Goal: Browse casually: Explore the website without a specific task or goal

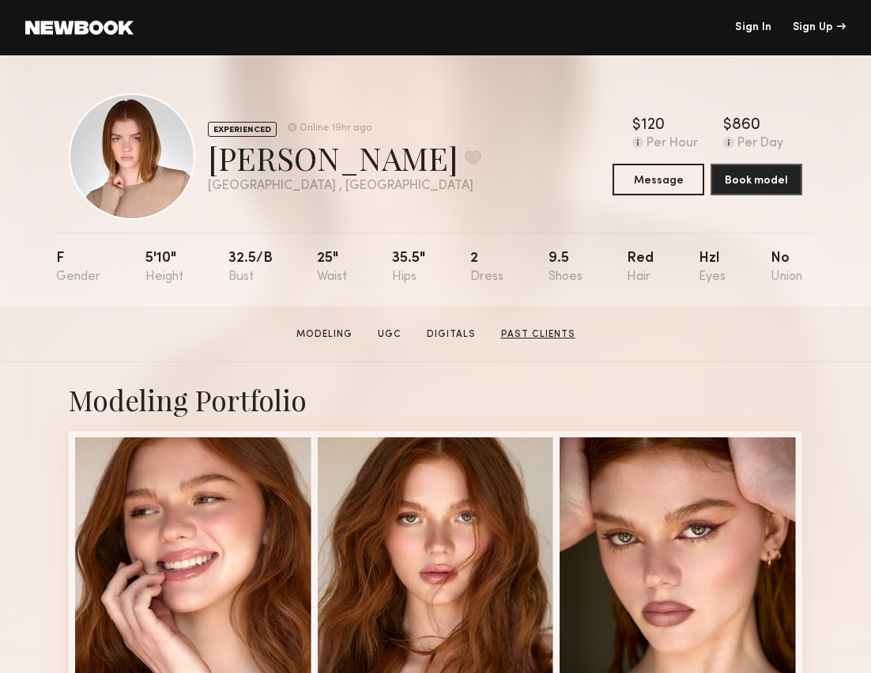
scroll to position [314, 0]
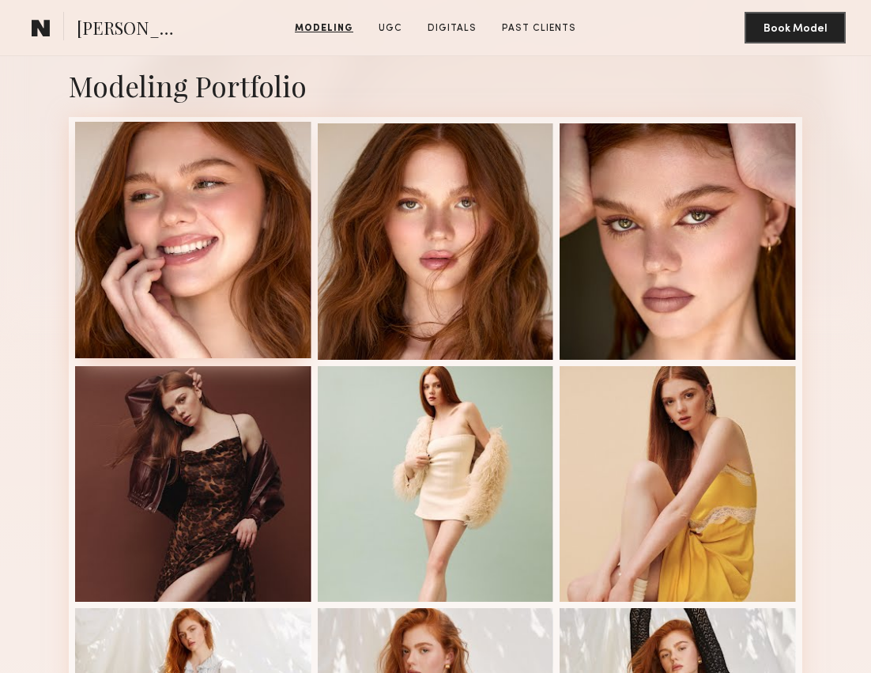
click at [194, 238] on div at bounding box center [193, 240] width 236 height 236
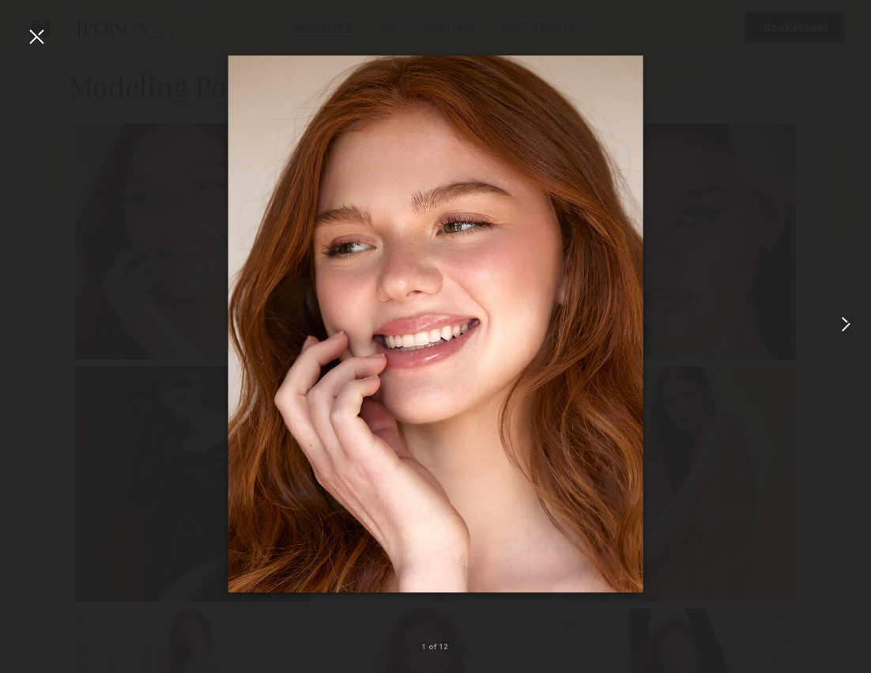
click at [847, 325] on common-icon at bounding box center [845, 323] width 25 height 25
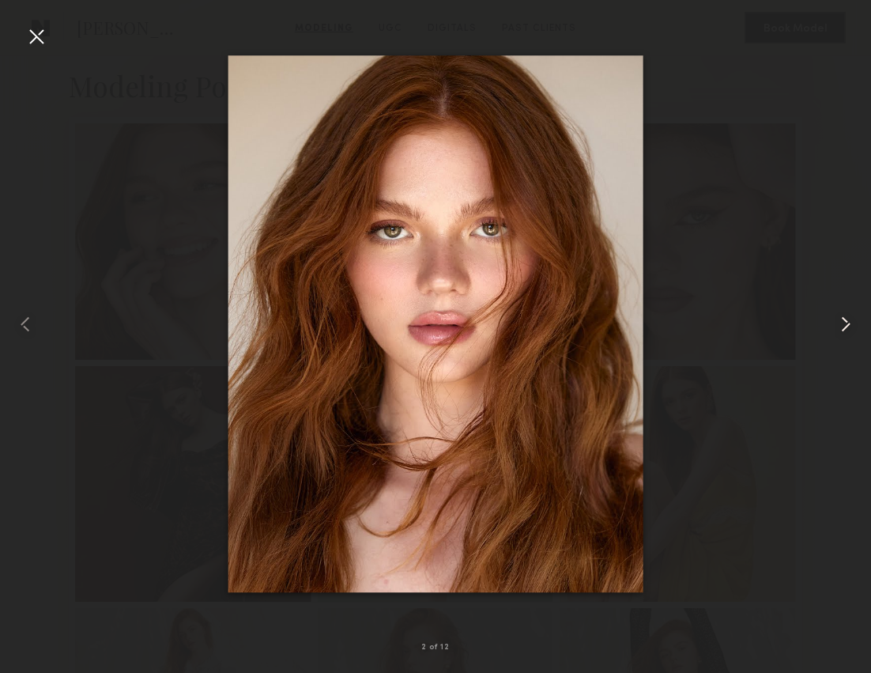
click at [847, 325] on common-icon at bounding box center [845, 323] width 25 height 25
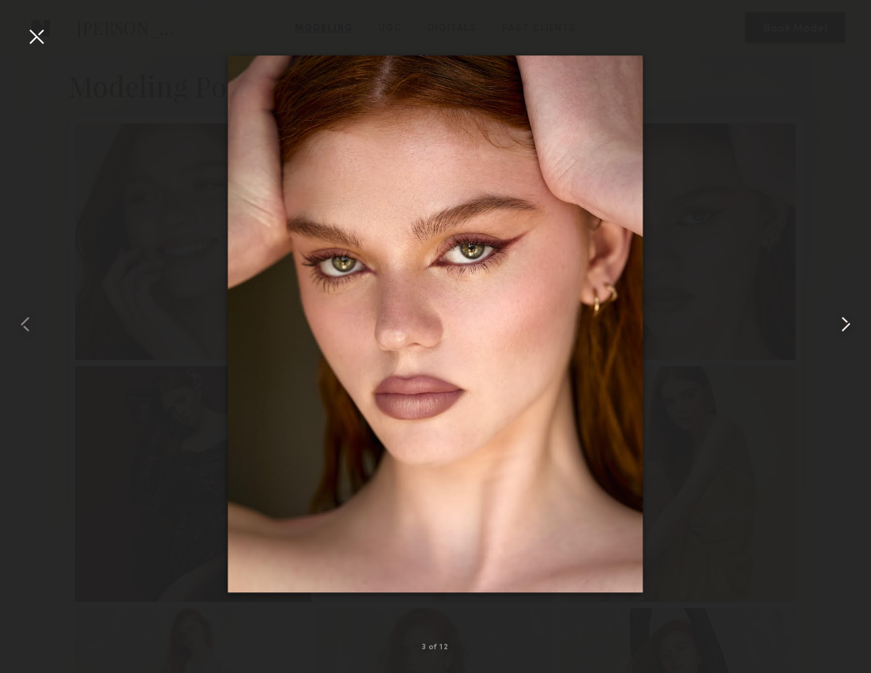
click at [847, 325] on common-icon at bounding box center [845, 323] width 25 height 25
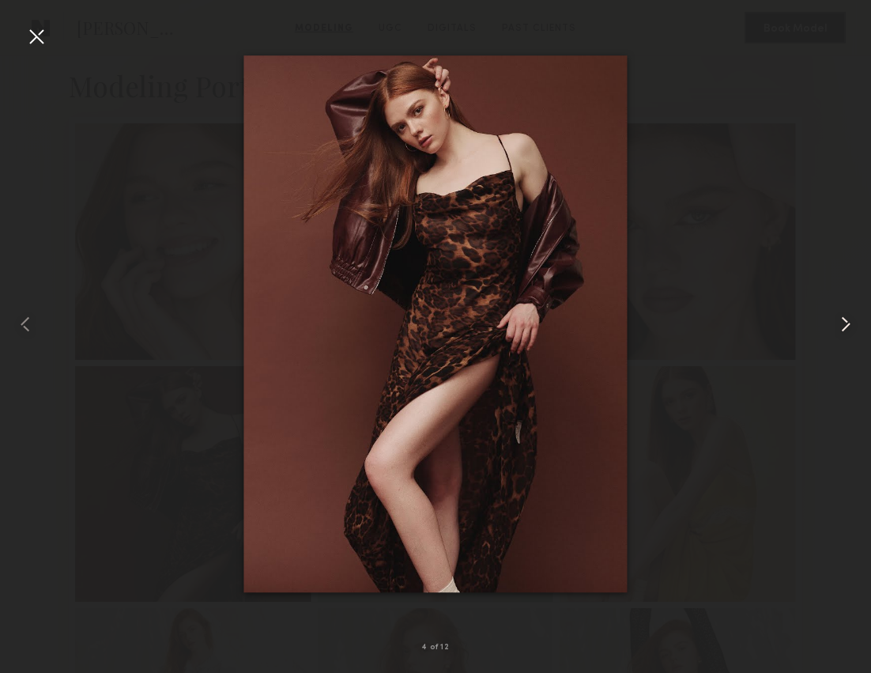
click at [847, 325] on common-icon at bounding box center [845, 323] width 25 height 25
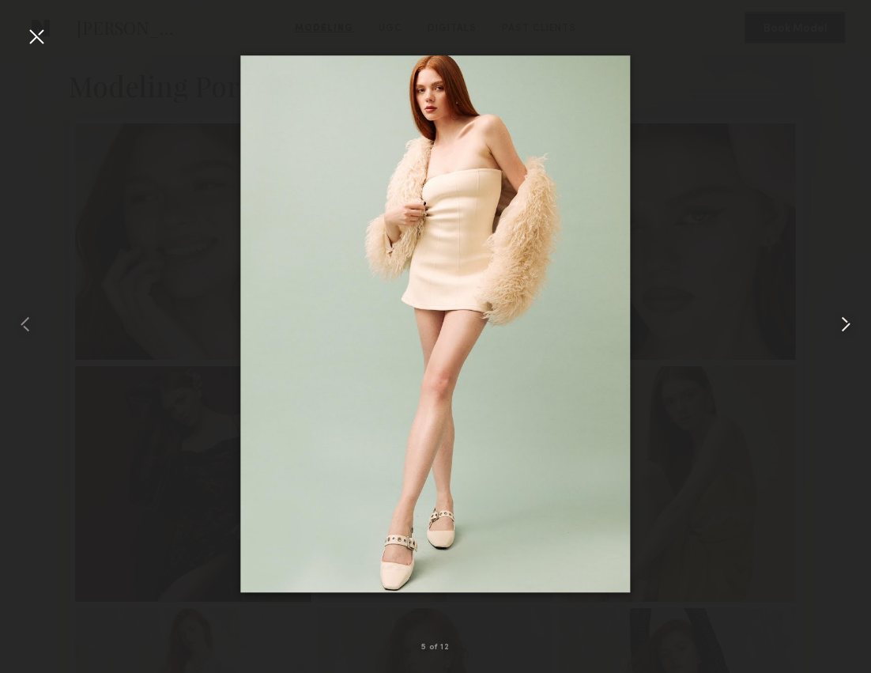
click at [847, 325] on common-icon at bounding box center [845, 323] width 25 height 25
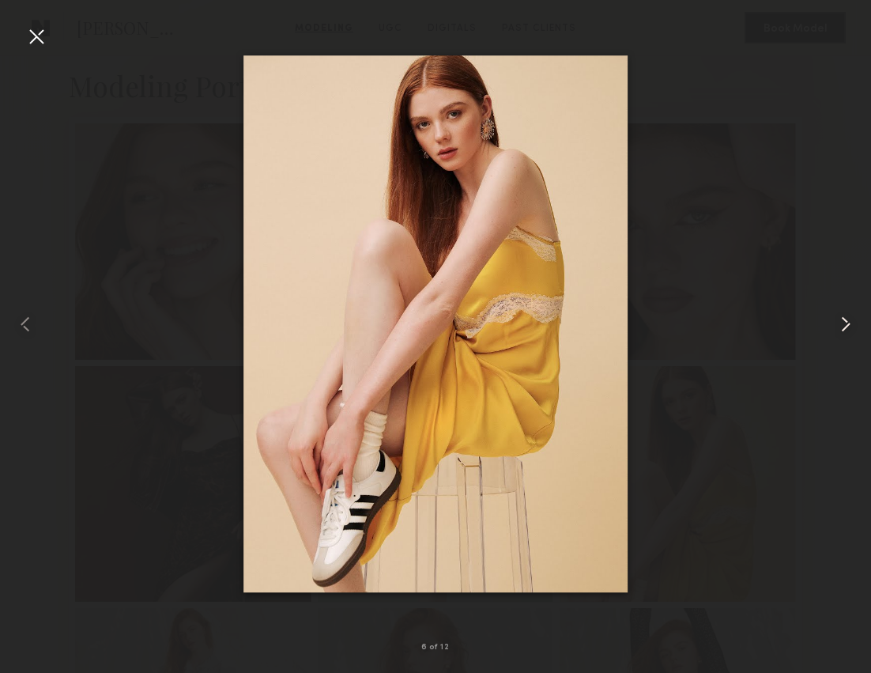
click at [847, 325] on common-icon at bounding box center [845, 323] width 25 height 25
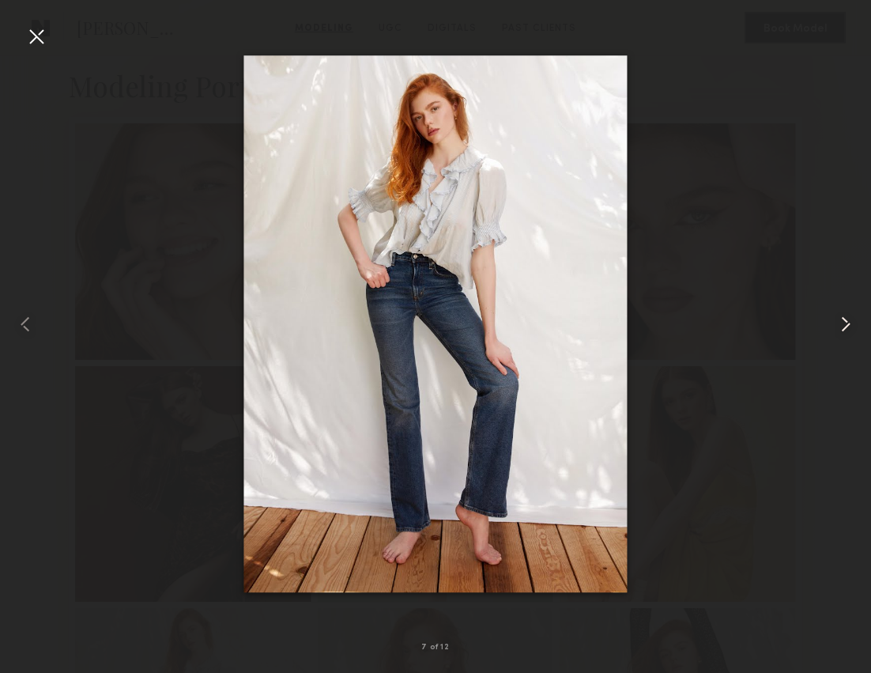
click at [847, 325] on common-icon at bounding box center [845, 323] width 25 height 25
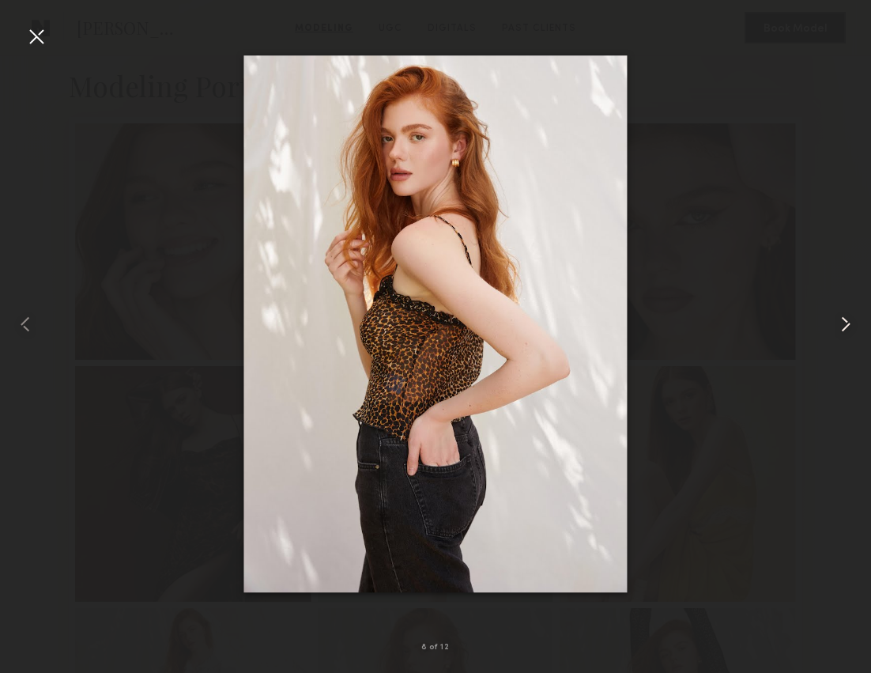
click at [847, 325] on common-icon at bounding box center [845, 323] width 25 height 25
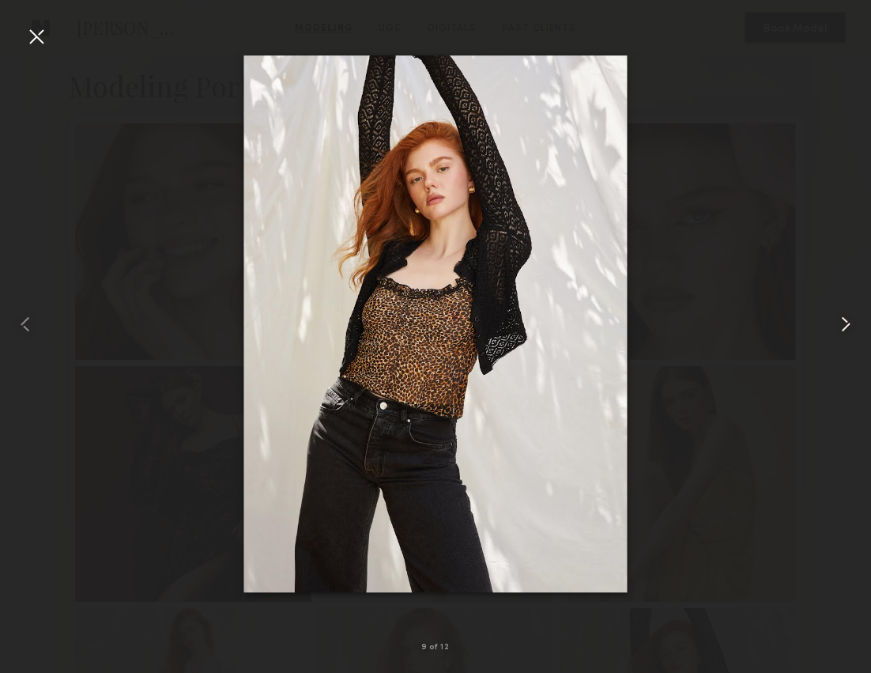
click at [847, 325] on common-icon at bounding box center [845, 323] width 25 height 25
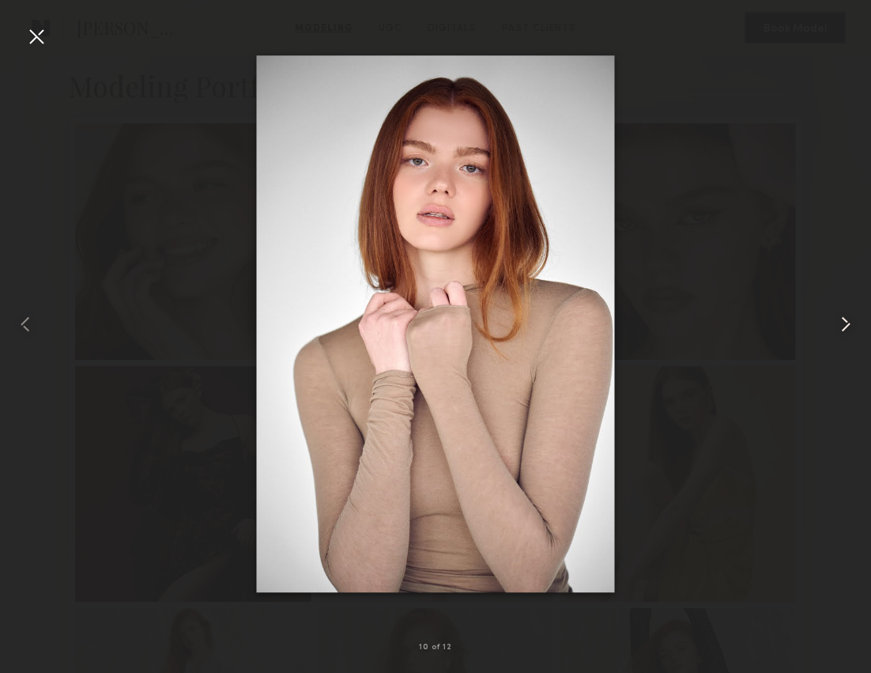
click at [847, 325] on common-icon at bounding box center [845, 323] width 25 height 25
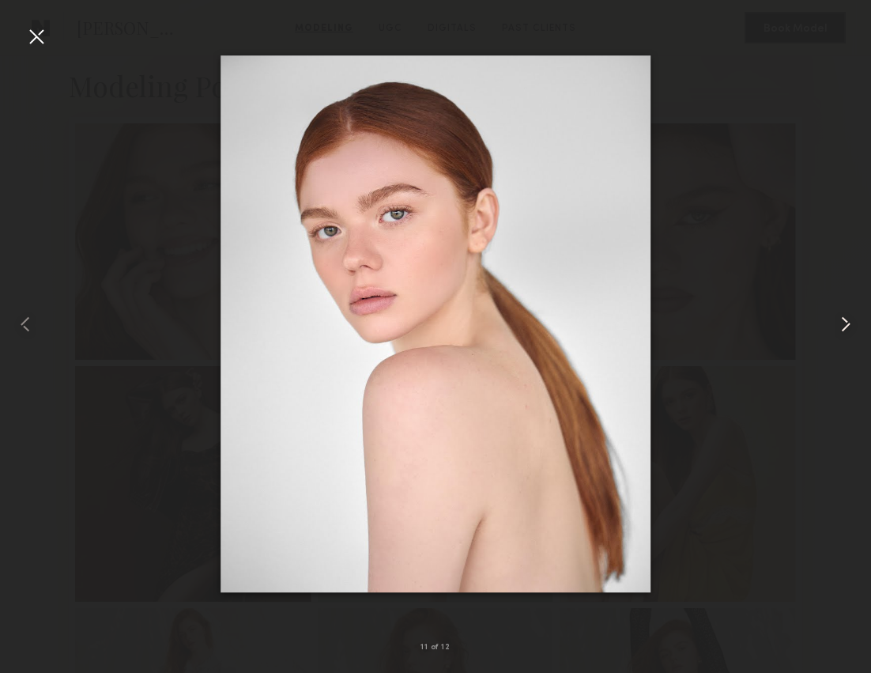
click at [847, 325] on common-icon at bounding box center [845, 323] width 25 height 25
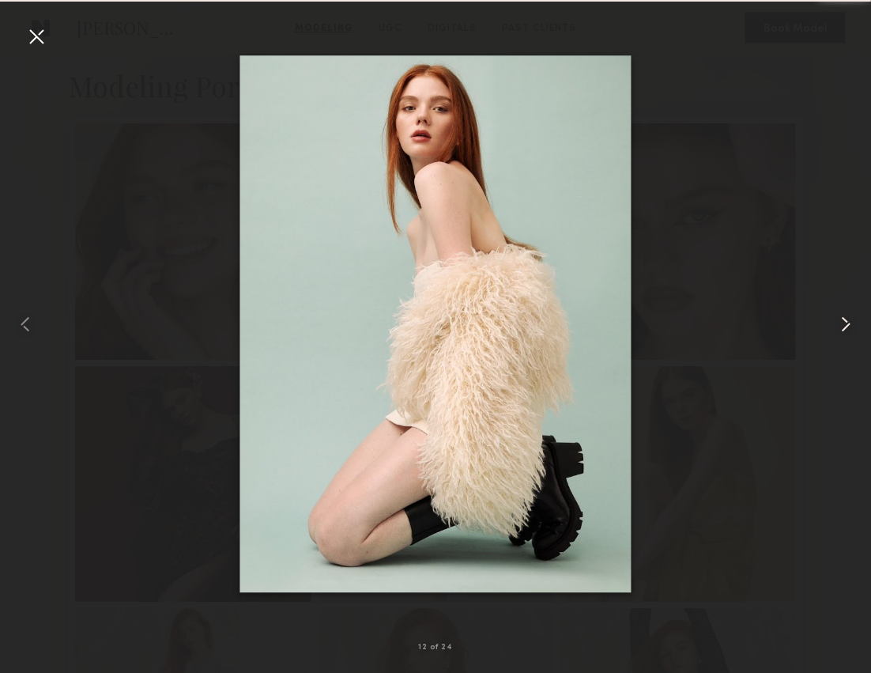
click at [847, 325] on common-icon at bounding box center [845, 323] width 25 height 25
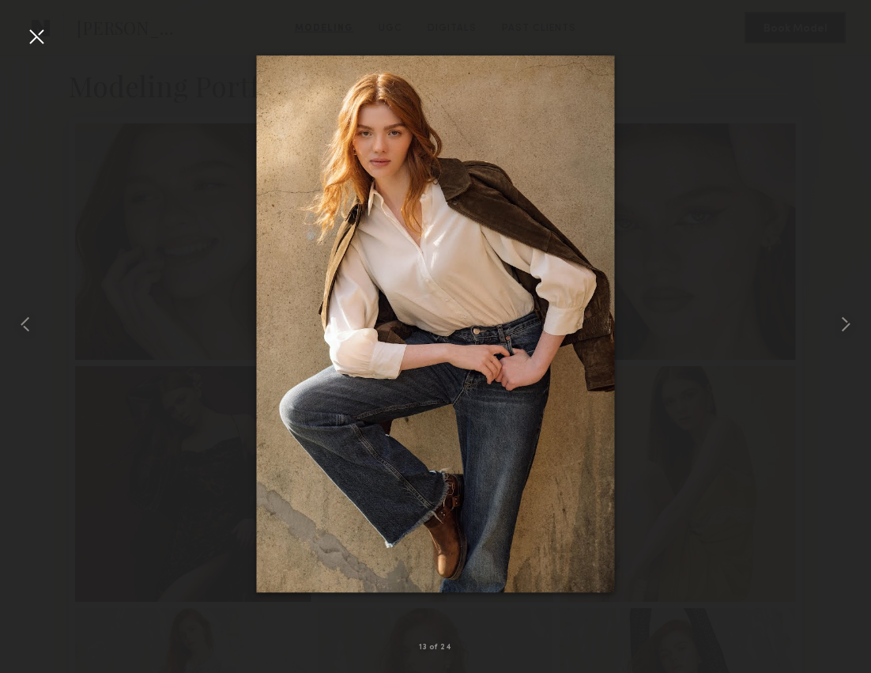
click at [38, 38] on div at bounding box center [36, 36] width 25 height 25
